Goal: Entertainment & Leisure: Consume media (video, audio)

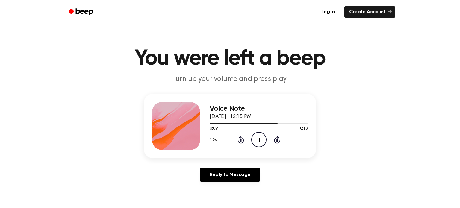
click at [258, 140] on icon "Pause Audio" at bounding box center [258, 139] width 15 height 15
drag, startPoint x: 275, startPoint y: 122, endPoint x: 217, endPoint y: 121, distance: 58.1
click at [217, 121] on div "Voice Note September 18, 2025 · 12:15 PM 0:09 0:13 Your browser does not suppor…" at bounding box center [259, 126] width 98 height 48
click at [211, 122] on div at bounding box center [259, 123] width 98 height 5
click at [259, 139] on icon at bounding box center [258, 140] width 3 height 4
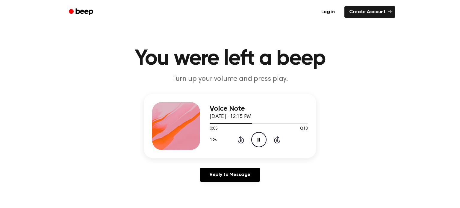
click at [259, 139] on icon "Pause Audio" at bounding box center [258, 139] width 15 height 15
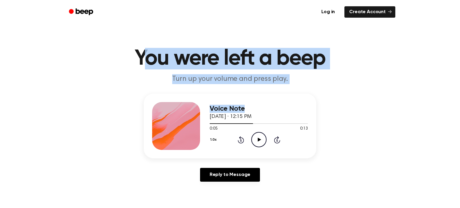
drag, startPoint x: 142, startPoint y: 60, endPoint x: 300, endPoint y: 86, distance: 160.1
click at [300, 86] on main "You were left a beep Turn up your volume and press play. Voice Note September 1…" at bounding box center [230, 184] width 460 height 369
click at [319, 93] on main "You were left a beep Turn up your volume and press play. Voice Note September 1…" at bounding box center [230, 184] width 460 height 369
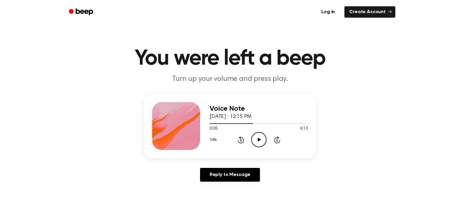
click at [167, 123] on div at bounding box center [176, 126] width 48 height 48
click at [254, 136] on icon "Play Audio" at bounding box center [258, 139] width 15 height 15
click at [257, 140] on icon "Play Audio" at bounding box center [258, 139] width 15 height 15
click at [260, 142] on icon "Play Audio" at bounding box center [258, 139] width 15 height 15
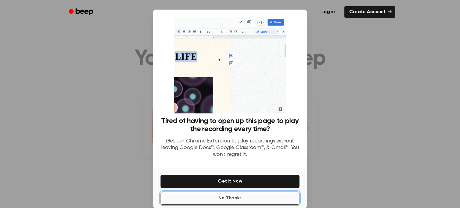
click at [229, 196] on button "No Thanks" at bounding box center [229, 198] width 139 height 13
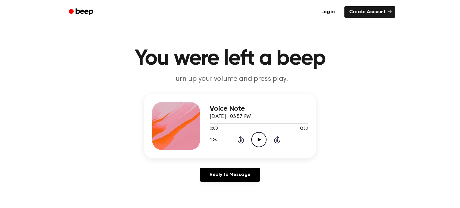
click at [260, 140] on icon "Play Audio" at bounding box center [258, 139] width 15 height 15
click at [259, 140] on icon at bounding box center [258, 140] width 3 height 4
click at [260, 139] on icon "Pause Audio" at bounding box center [258, 139] width 15 height 15
click at [260, 139] on icon "Play Audio" at bounding box center [258, 139] width 15 height 15
